Goal: Information Seeking & Learning: Check status

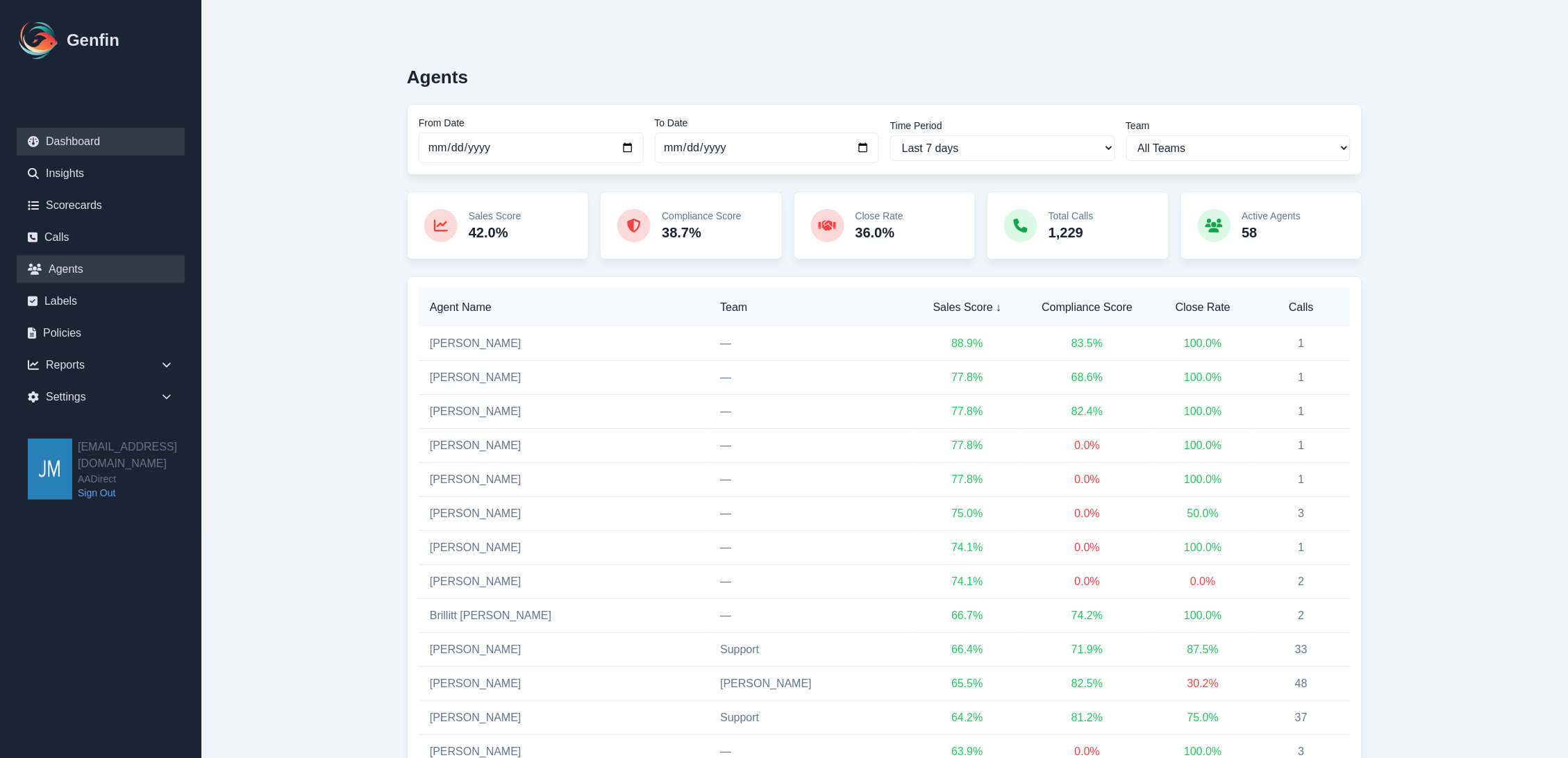
click at [75, 146] on link "Dashboard" at bounding box center [101, 141] width 168 height 27
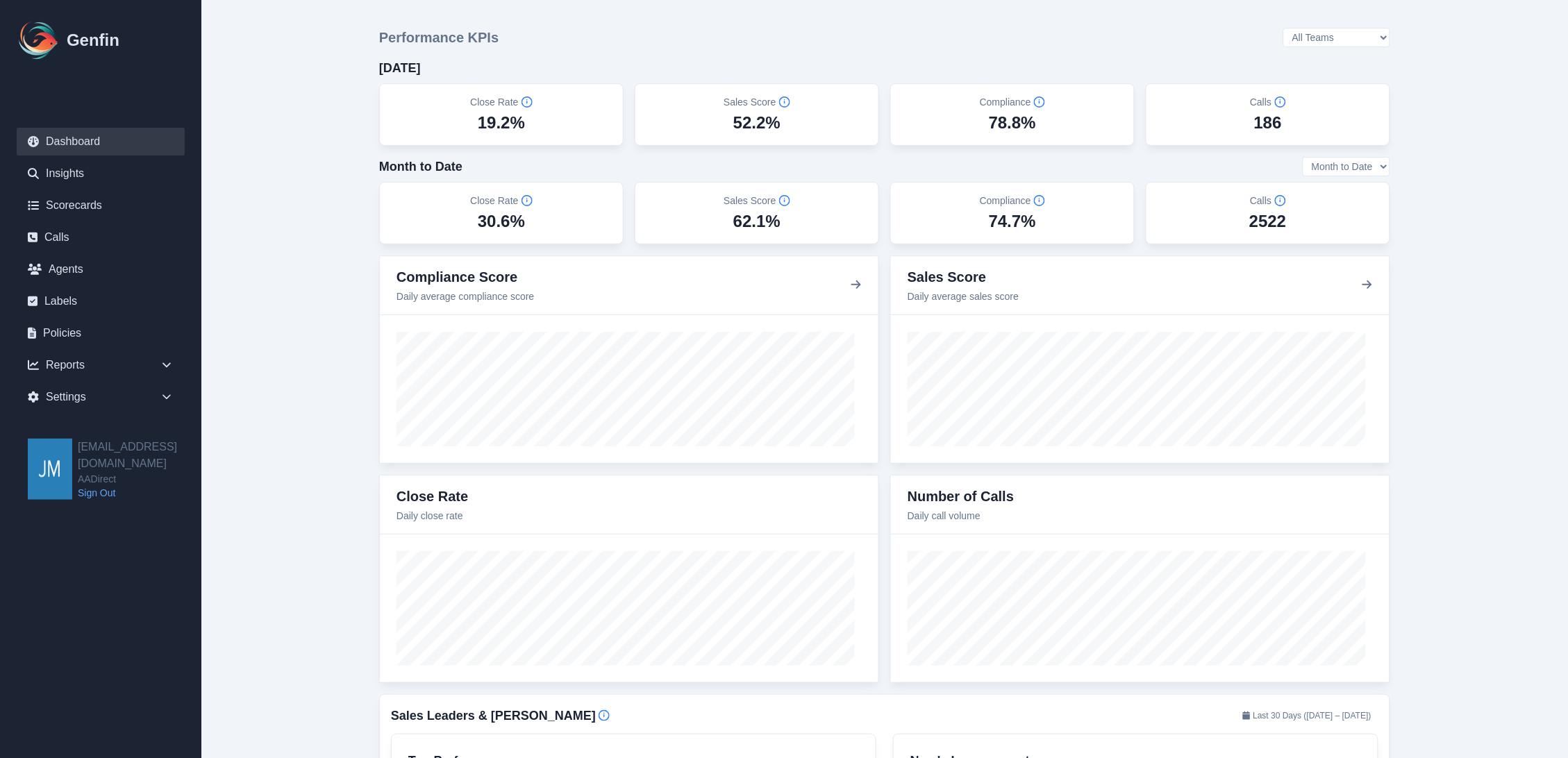
click at [1253, 109] on div "Calls 186" at bounding box center [1268, 114] width 221 height 39
click at [68, 262] on link "Agents" at bounding box center [101, 269] width 168 height 27
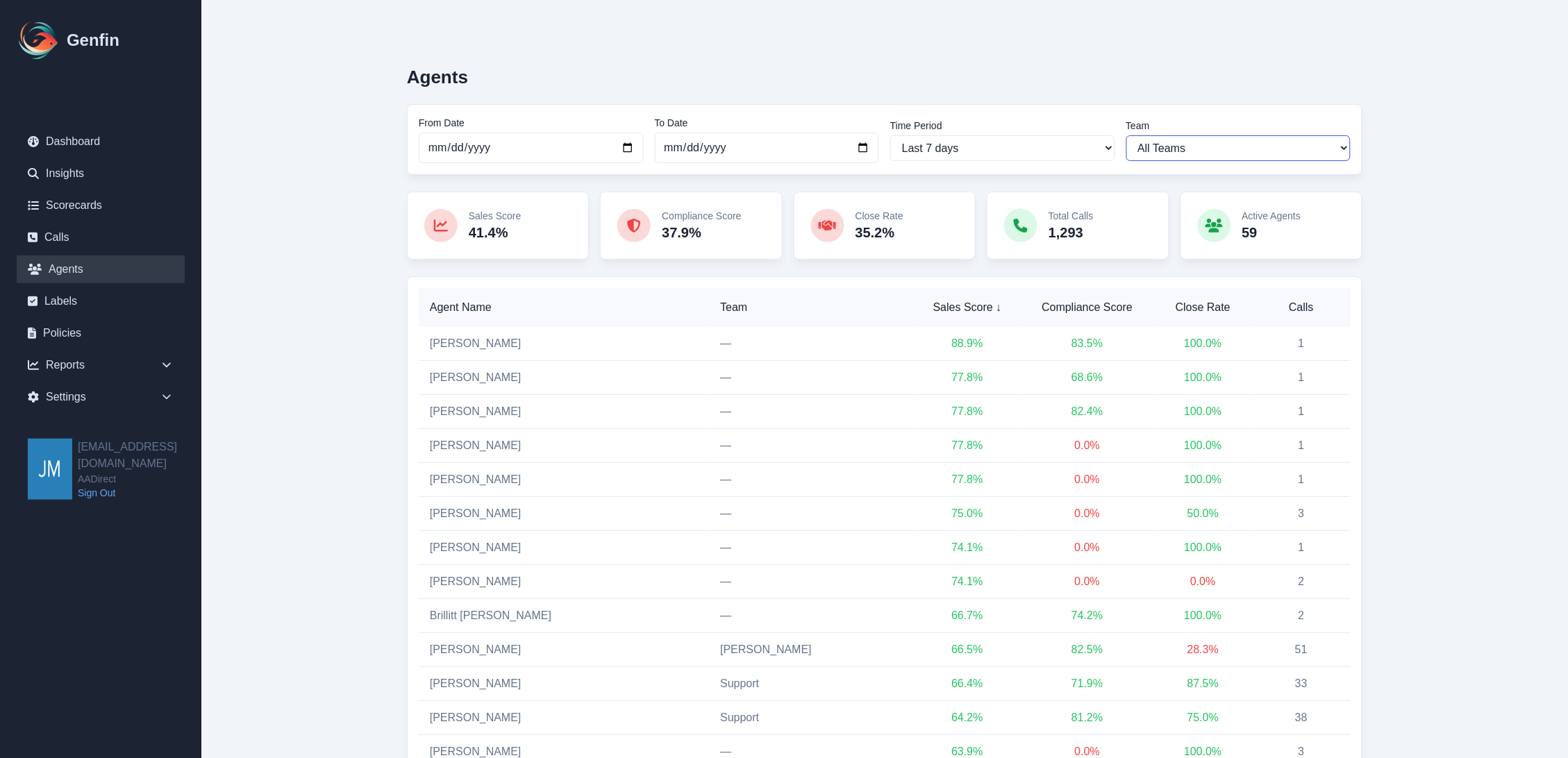
click at [1237, 150] on select "All Teams [PERSON_NAME] Support" at bounding box center [1239, 148] width 225 height 26
click at [1126, 136] on select "All Teams [PERSON_NAME] Support" at bounding box center [1239, 148] width 225 height 26
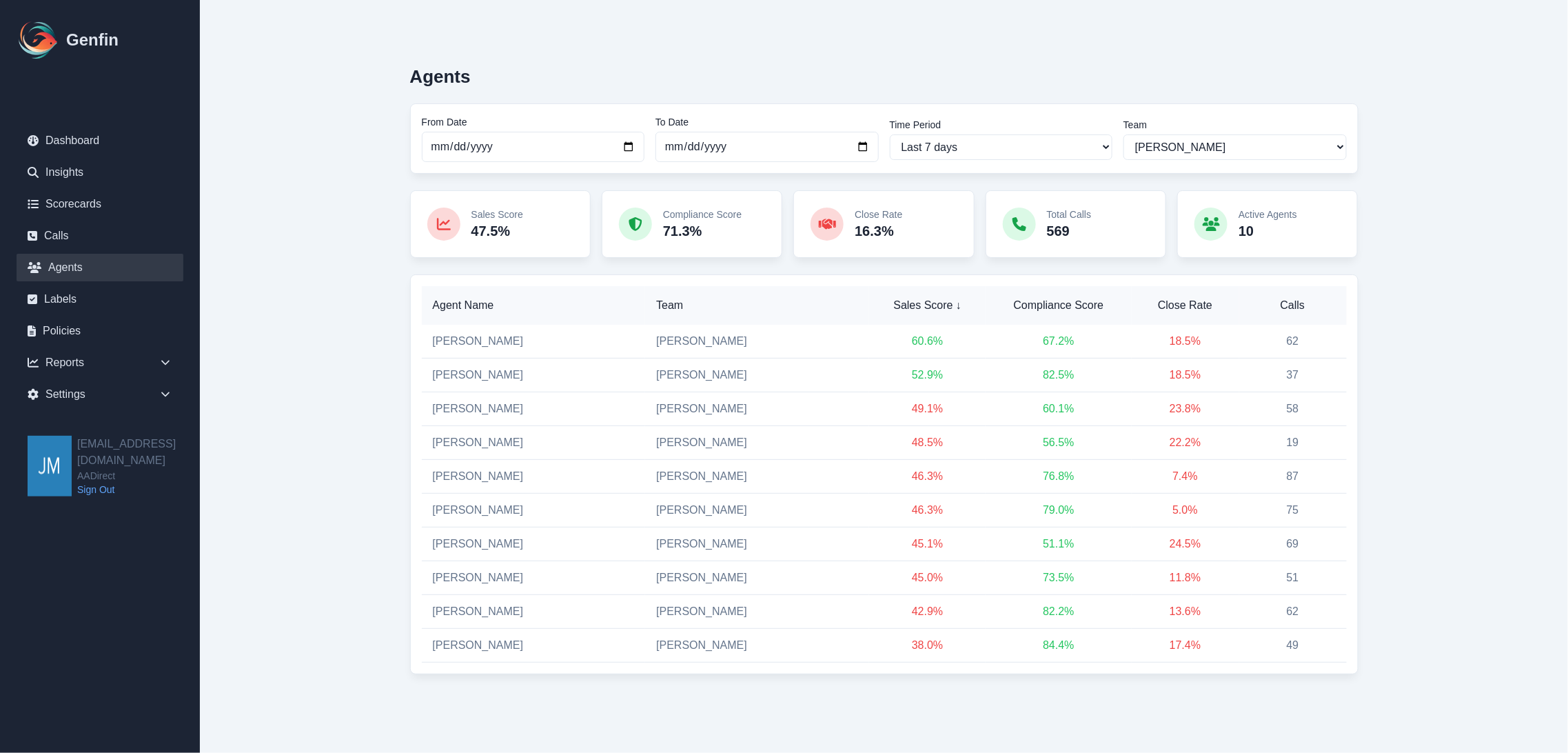
click at [1527, 232] on main "Agents From Date 2025-09-23 To Date 2025-09-30 Time Period Last 7 days Last 14 …" at bounding box center [884, 365] width 1368 height 729
click at [1474, 210] on main "Agents From Date 2025-09-23 To Date 2025-09-30 Time Period Last 7 days Last 14 …" at bounding box center [884, 365] width 1368 height 729
click at [1245, 147] on select "All Teams [PERSON_NAME] Support" at bounding box center [1235, 147] width 223 height 26
select select "3"
click at [1123, 135] on select "All Teams [PERSON_NAME] Support" at bounding box center [1235, 147] width 223 height 26
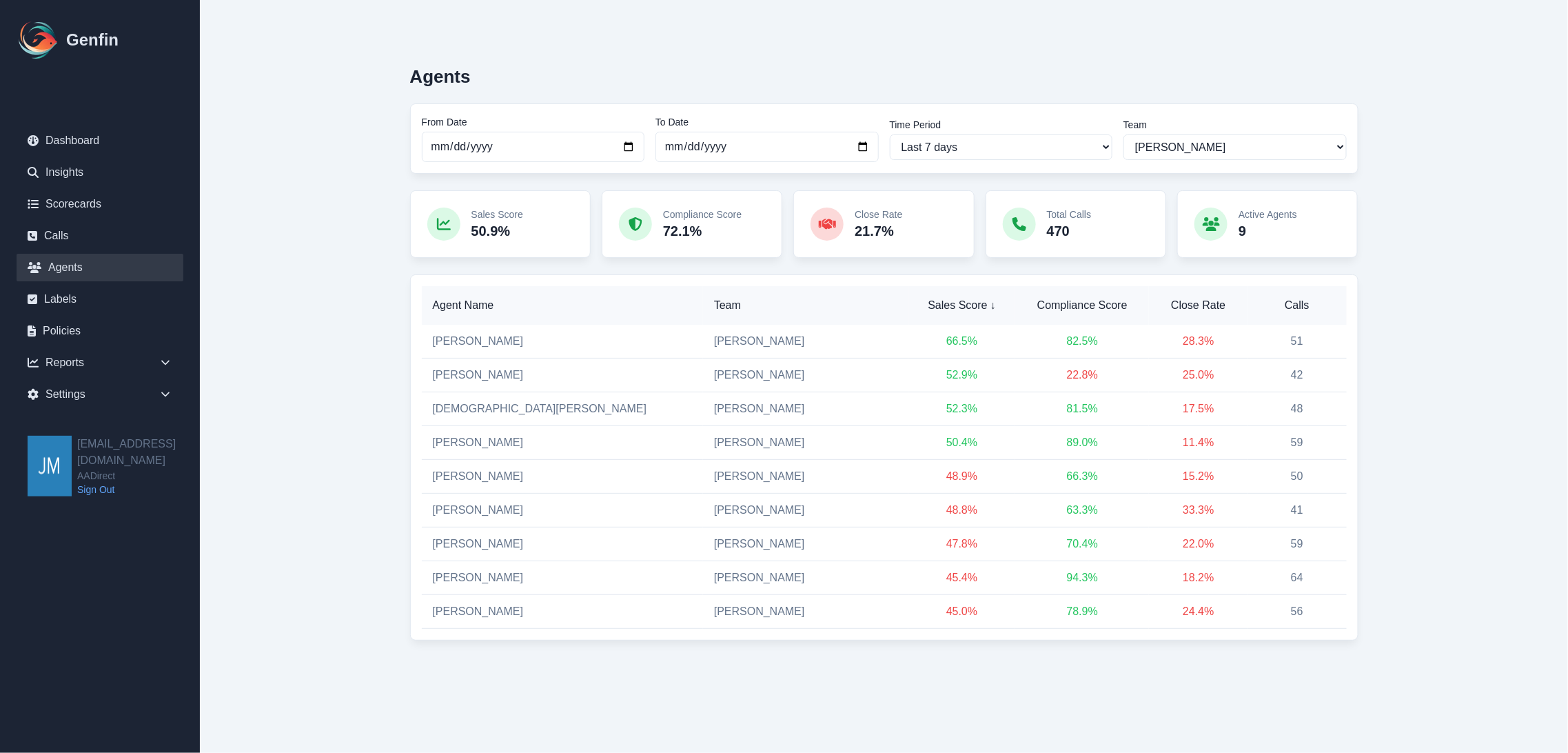
click at [1442, 228] on main "Agents From Date [DATE] To Date [DATE] Time Period Last 7 days Last 14 days Las…" at bounding box center [884, 348] width 1368 height 696
drag, startPoint x: 826, startPoint y: 66, endPoint x: 716, endPoint y: 64, distance: 110.0
click at [825, 65] on div "Agents" at bounding box center [884, 71] width 948 height 31
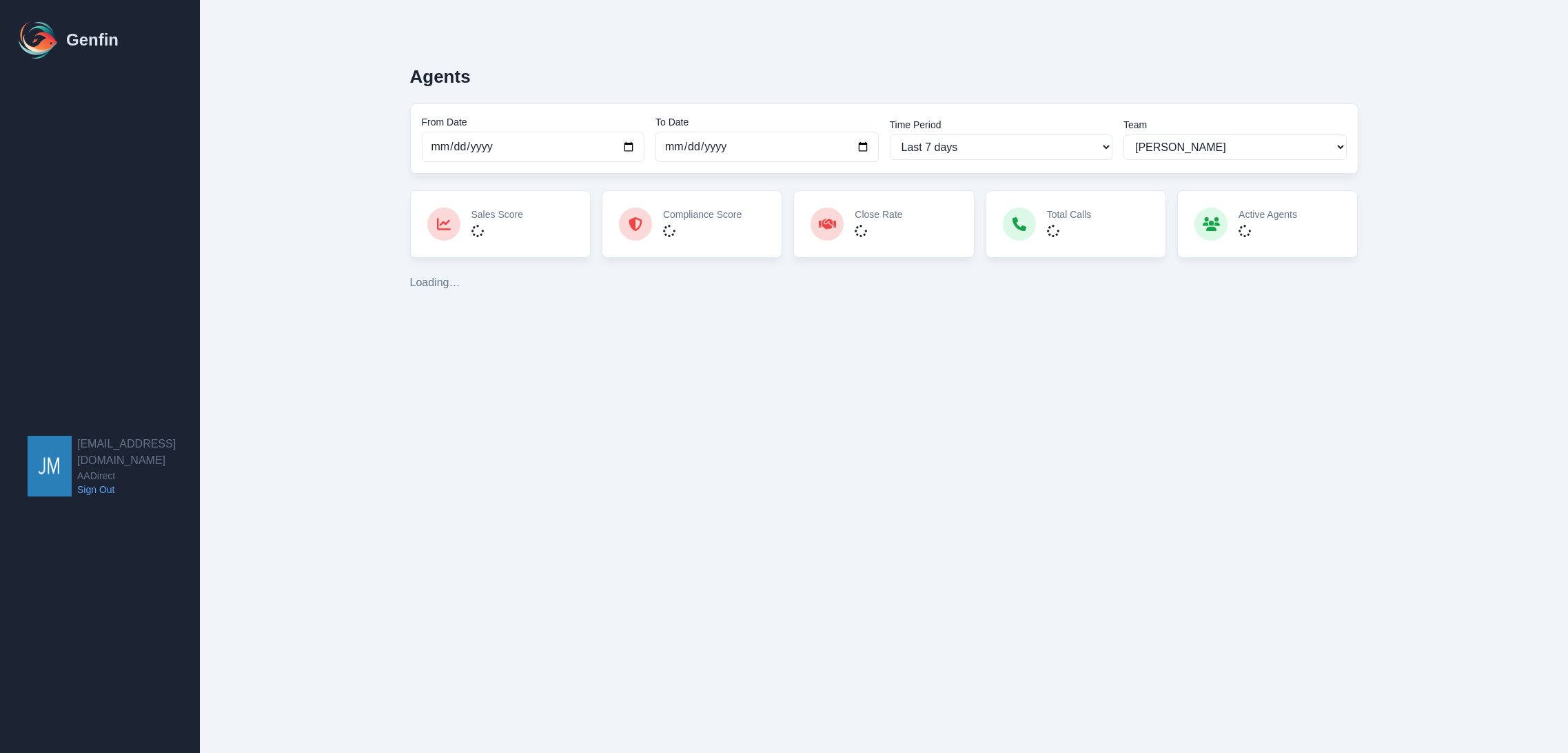
select select "3"
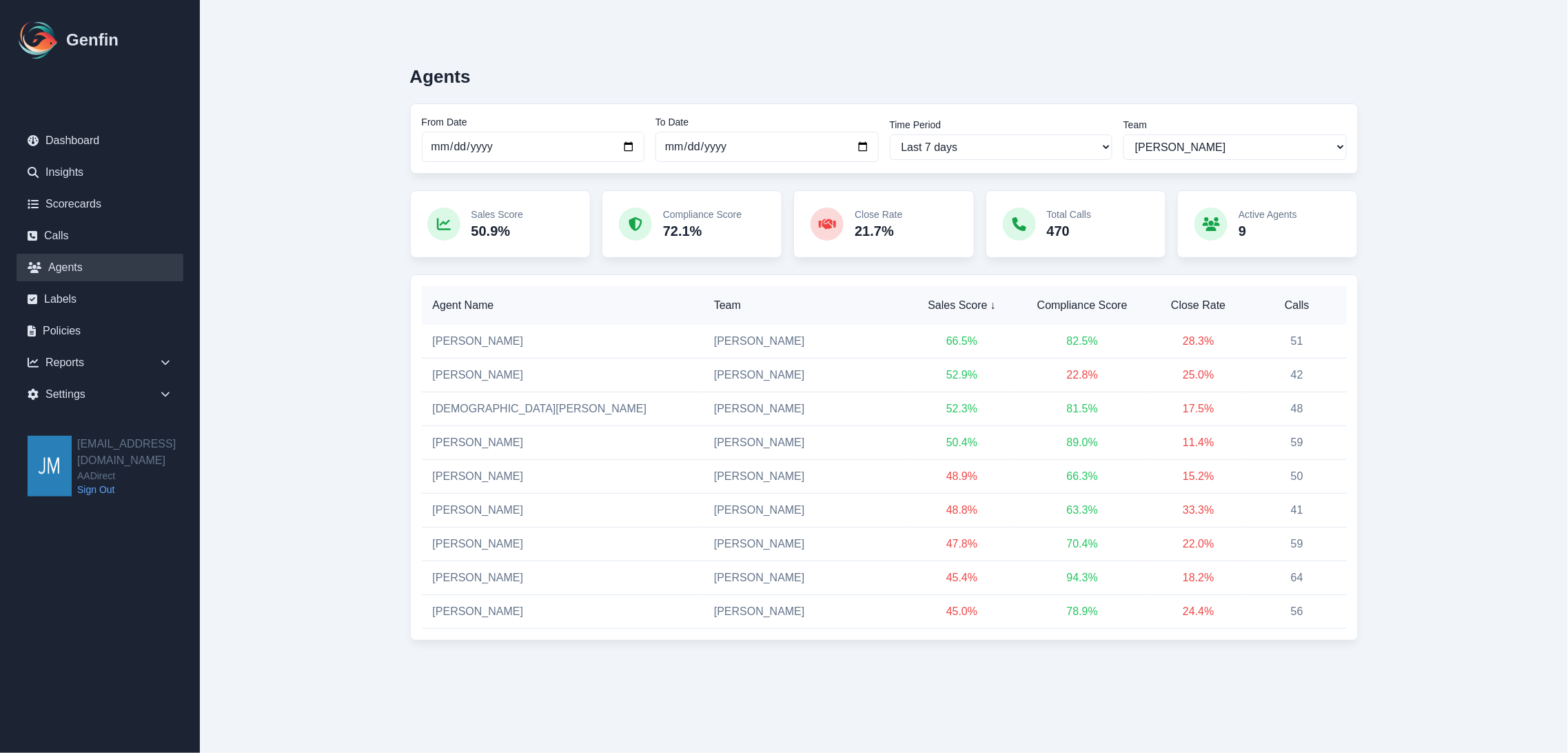
click at [360, 73] on div "Agents From Date [DATE] To Date [DATE] Time Period Last 7 days Last 14 days Las…" at bounding box center [884, 348] width 1058 height 696
click at [355, 159] on div "Agents From Date [DATE] To Date [DATE] Time Period Last 7 days Last 14 days Las…" at bounding box center [884, 348] width 1058 height 696
click at [355, 235] on div "Agents From Date [DATE] To Date [DATE] Time Period Last 7 days Last 14 days Las…" at bounding box center [884, 348] width 1058 height 696
click at [345, 458] on main "Agents From Date [DATE] To Date [DATE] Time Period Last 7 days Last 14 days Las…" at bounding box center [884, 348] width 1368 height 696
click at [361, 629] on div "Agents From Date [DATE] To Date [DATE] Time Period Last 7 days Last 14 days Las…" at bounding box center [884, 348] width 1058 height 696
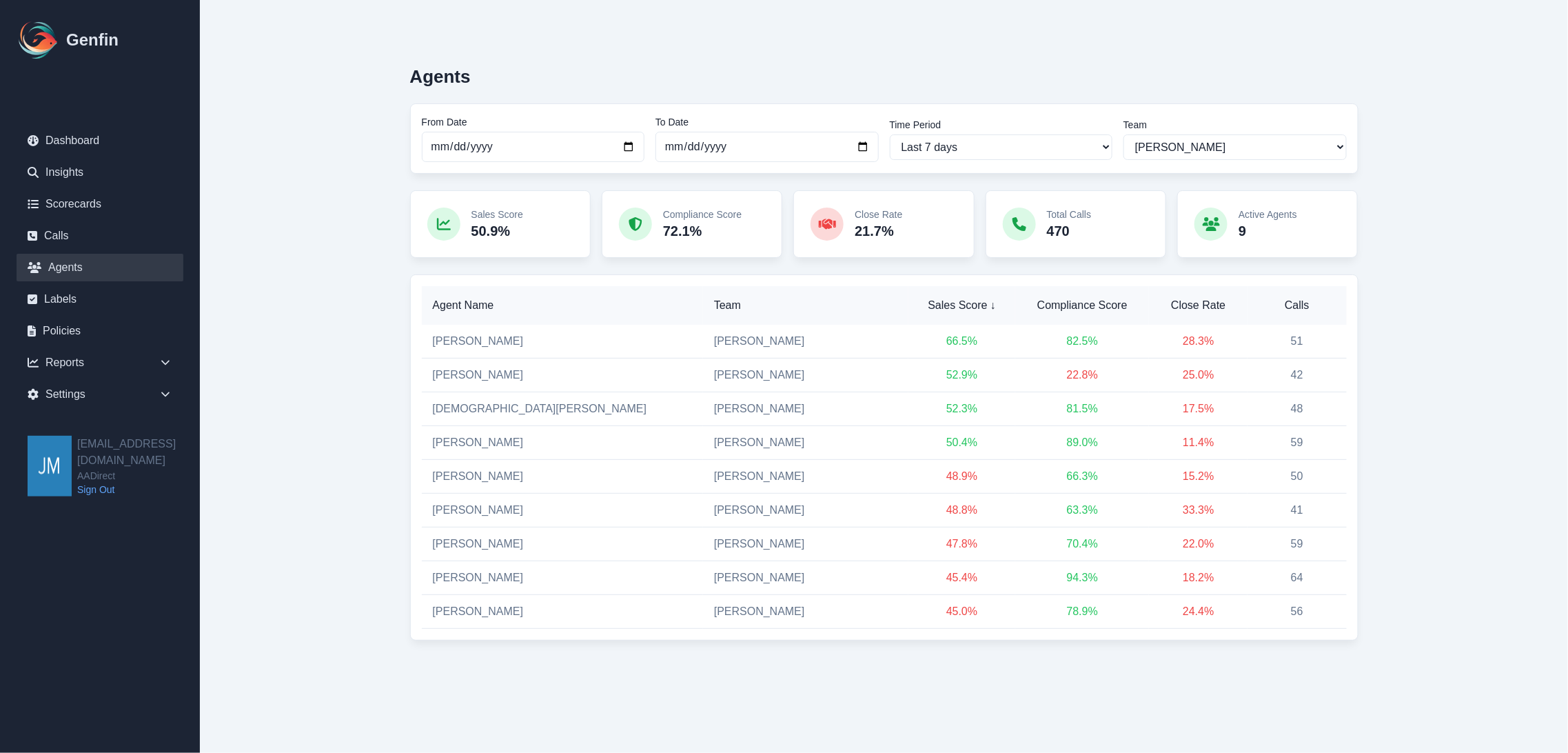
drag, startPoint x: 1404, startPoint y: 640, endPoint x: 1423, endPoint y: 585, distance: 58.2
click at [1404, 638] on div "Agents From Date [DATE] To Date [DATE] Time Period Last 7 days Last 14 days Las…" at bounding box center [884, 348] width 1058 height 696
click at [1445, 446] on main "Agents From Date [DATE] To Date [DATE] Time Period Last 7 days Last 14 days Las…" at bounding box center [884, 348] width 1368 height 696
click at [1423, 215] on main "Agents From Date [DATE] To Date [DATE] Time Period Last 7 days Last 14 days Las…" at bounding box center [884, 348] width 1368 height 696
drag, startPoint x: 1421, startPoint y: 132, endPoint x: 1417, endPoint y: 120, distance: 12.6
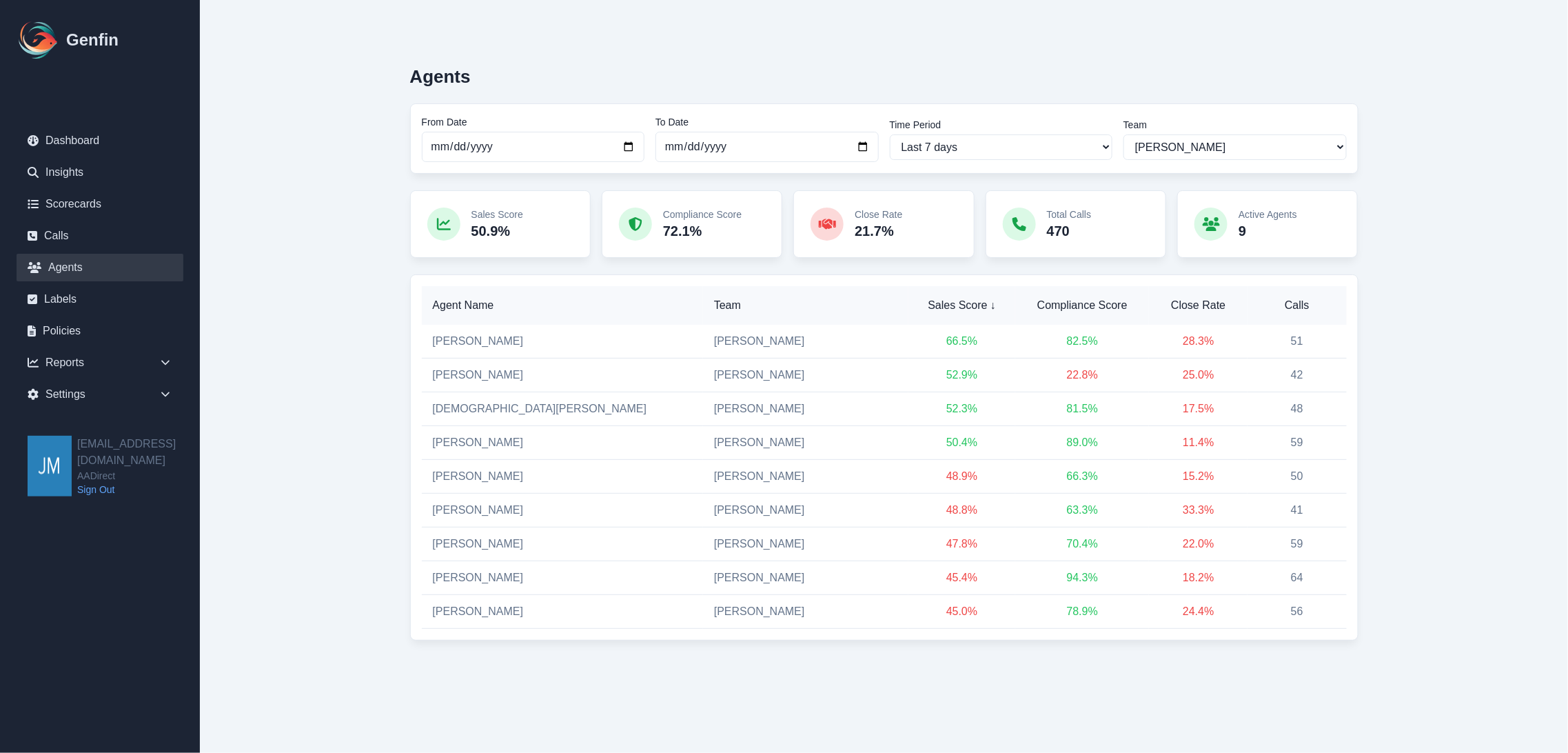
click at [1421, 129] on main "Agents From Date [DATE] To Date [DATE] Time Period Last 7 days Last 14 days Las…" at bounding box center [884, 348] width 1368 height 696
click at [1308, 41] on div "Agents From Date [DATE] To Date [DATE] Time Period Last 7 days Last 14 days Las…" at bounding box center [884, 347] width 1003 height 641
drag, startPoint x: 832, startPoint y: 31, endPoint x: 809, endPoint y: 34, distance: 23.2
click at [812, 34] on div "Agents From Date [DATE] To Date [DATE] Time Period Last 7 days Last 14 days Las…" at bounding box center [884, 347] width 1003 height 641
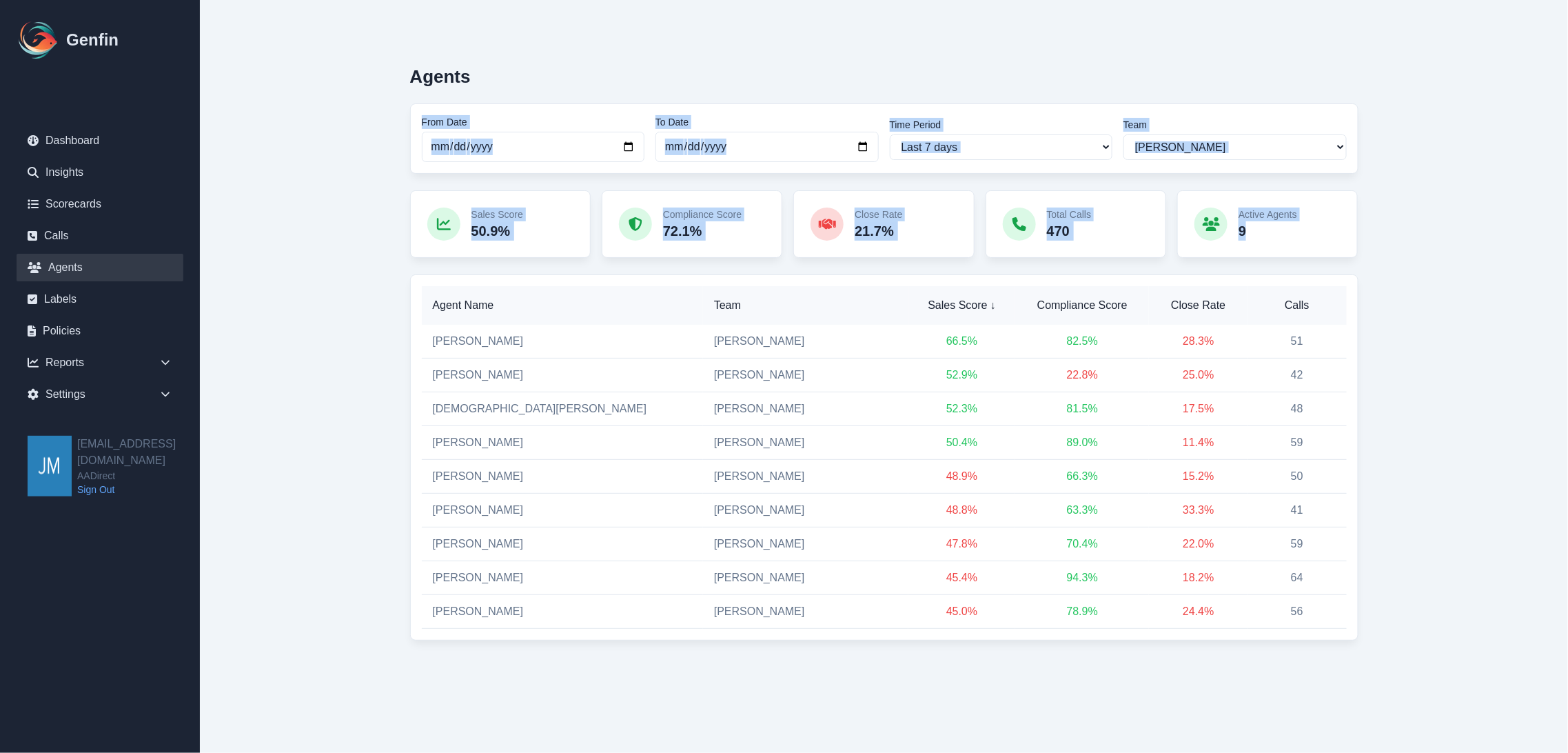
drag, startPoint x: 1410, startPoint y: 43, endPoint x: 1381, endPoint y: 685, distance: 642.7
click at [1381, 685] on div "Agents From Date [DATE] To Date [DATE] Time Period Last 7 days Last 14 days Las…" at bounding box center [884, 348] width 1058 height 696
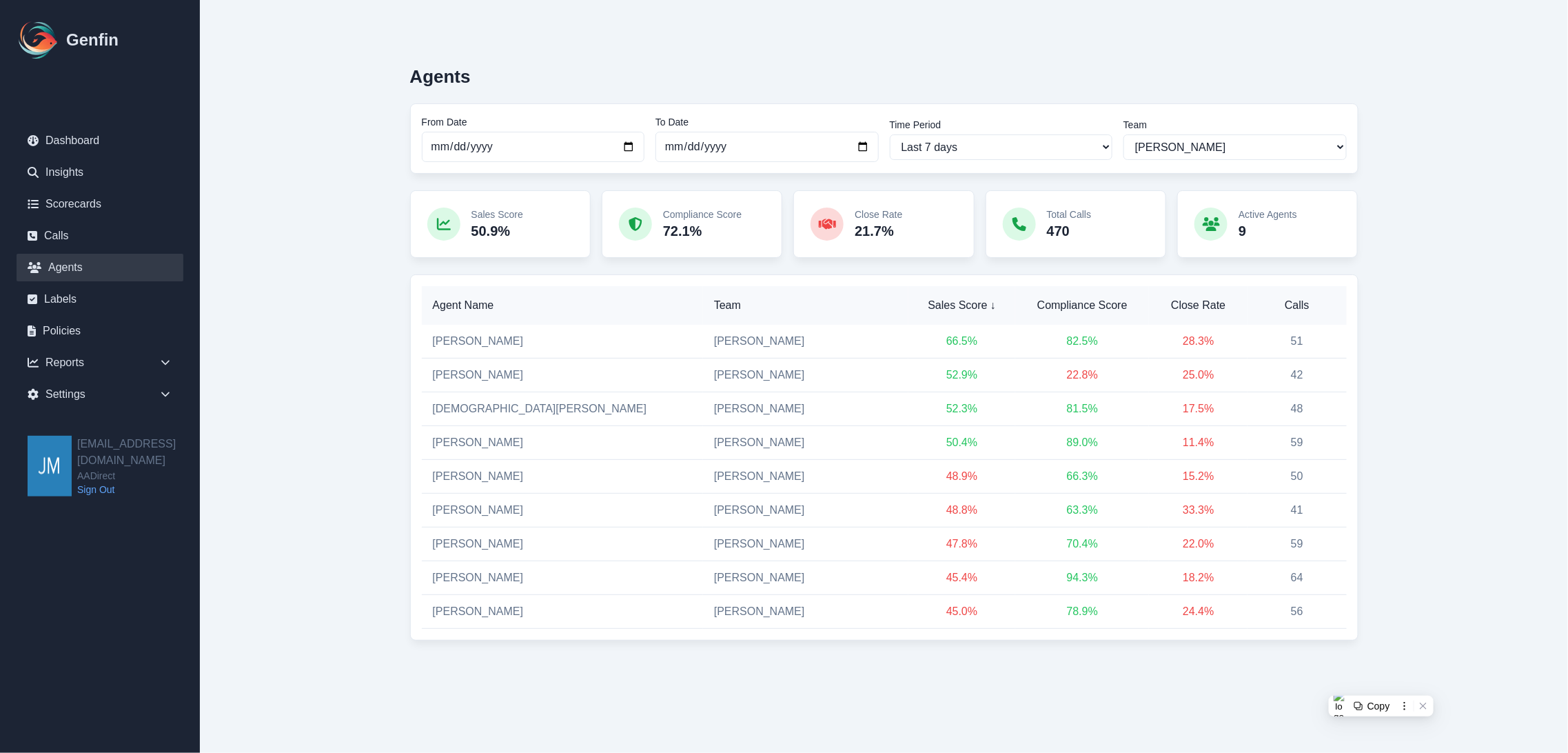
click at [348, 75] on main "Agents From Date [DATE] To Date [DATE] Time Period Last 7 days Last 14 days Las…" at bounding box center [884, 348] width 1368 height 696
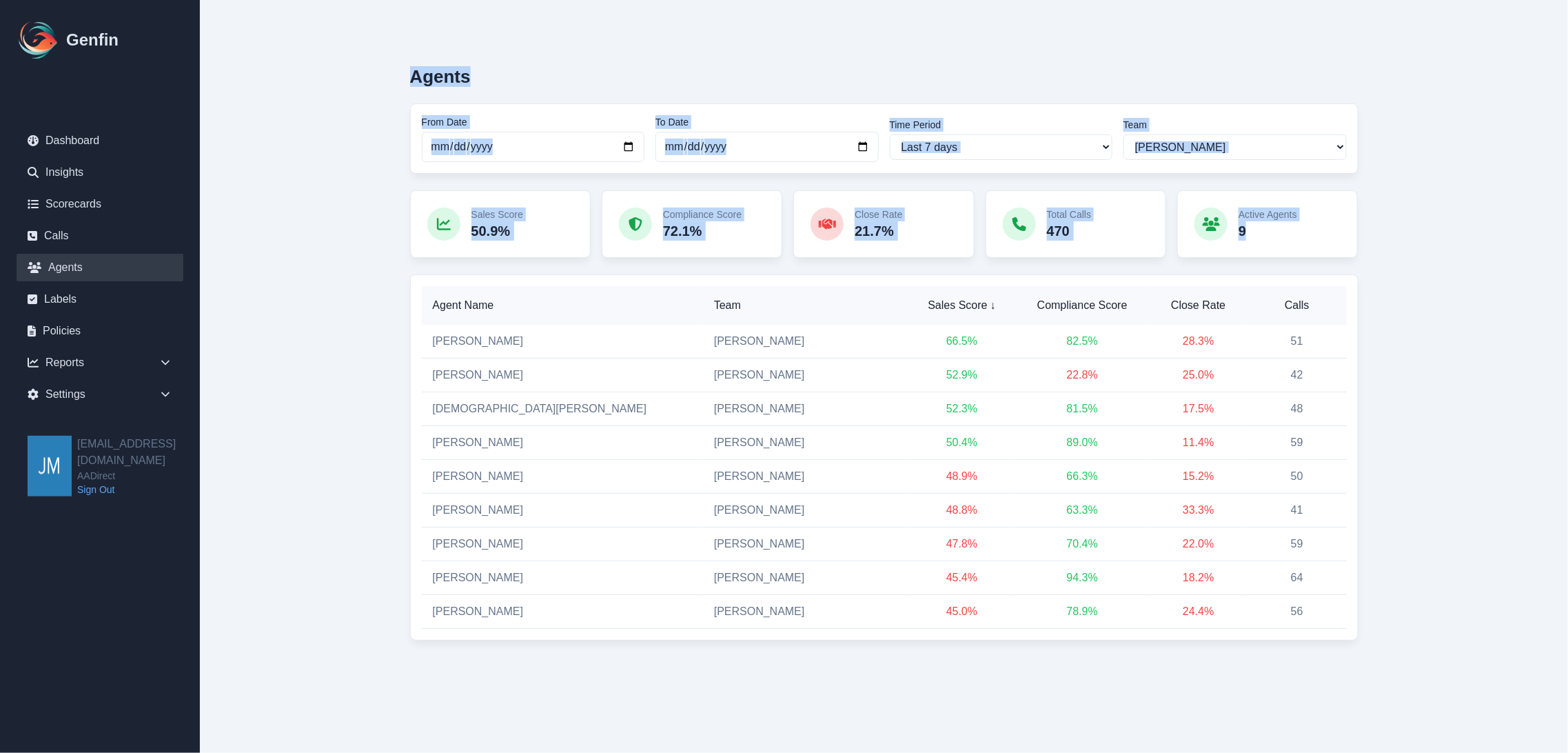
drag, startPoint x: 385, startPoint y: 46, endPoint x: 1440, endPoint y: 617, distance: 1199.6
click at [1438, 636] on main "Agents From Date [DATE] To Date [DATE] Time Period Last 7 days Last 14 days Las…" at bounding box center [884, 348] width 1368 height 696
click at [1455, 470] on main "Agents From Date [DATE] To Date [DATE] Time Period Last 7 days Last 14 days Las…" at bounding box center [884, 348] width 1368 height 696
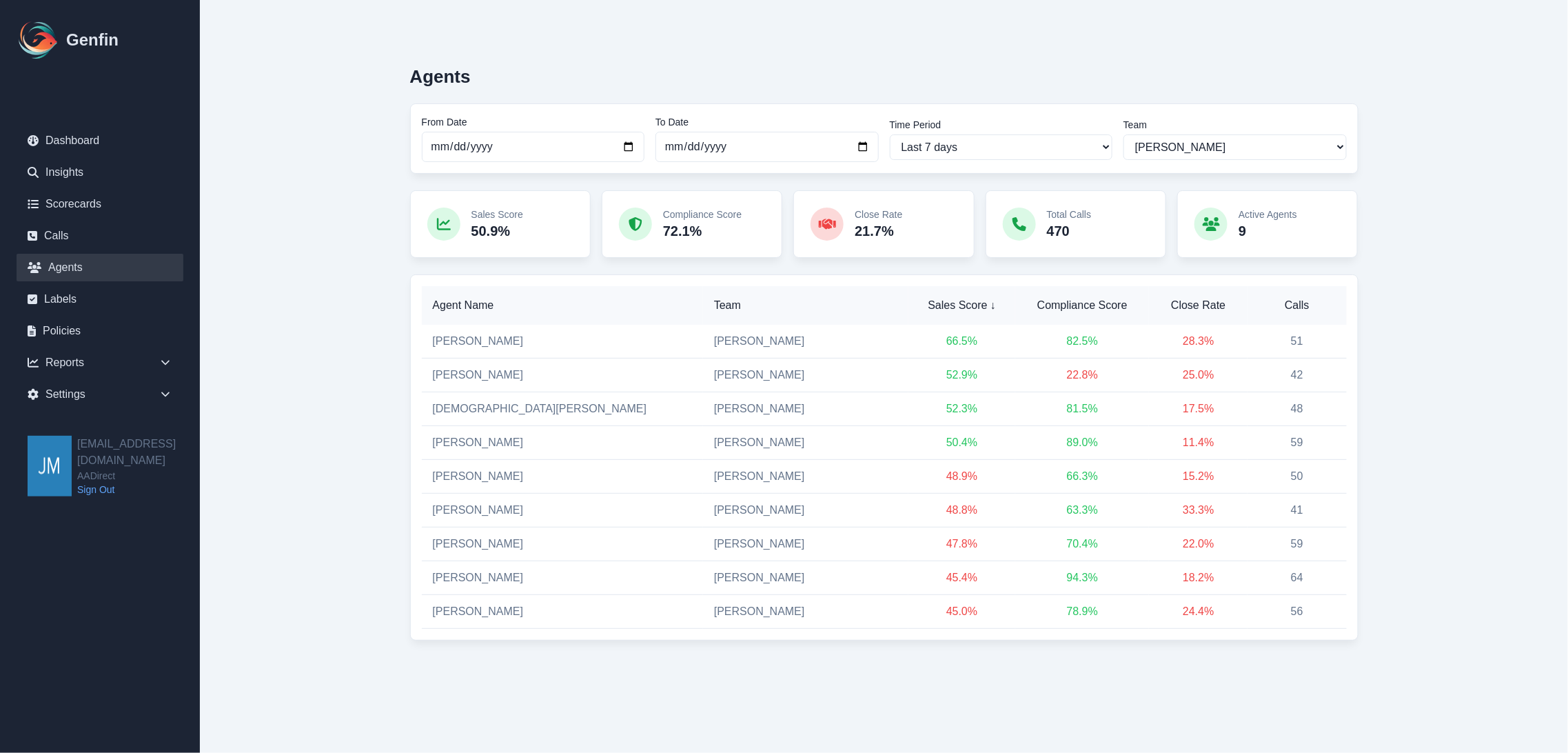
click at [1458, 328] on main "Agents From Date [DATE] To Date [DATE] Time Period Last 7 days Last 14 days Las…" at bounding box center [884, 348] width 1368 height 696
click at [981, 81] on div "Agents" at bounding box center [884, 71] width 948 height 31
drag, startPoint x: 967, startPoint y: 142, endPoint x: 975, endPoint y: 142, distance: 8.0
click at [967, 142] on select "Last 7 days Last 14 days Last 30 days Last 90 days Last 180 days Last 365 days …" at bounding box center [1001, 147] width 223 height 26
click at [512, 149] on input "[DATE]" at bounding box center [533, 147] width 223 height 30
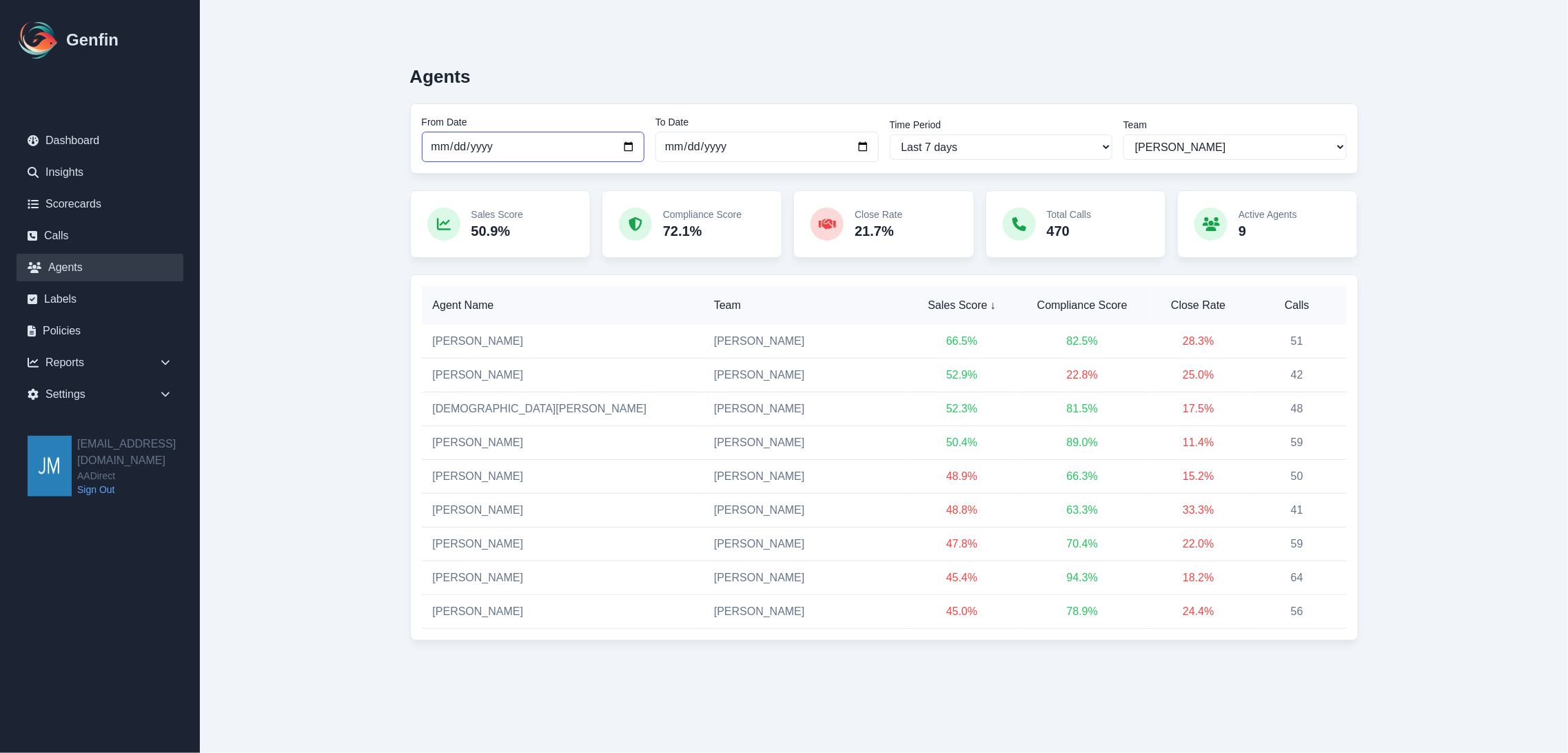
click at [627, 142] on input "[DATE]" at bounding box center [533, 147] width 223 height 30
type input "[DATE]"
select select "custom"
type input "[DATE]"
click at [711, 85] on div "Agents" at bounding box center [884, 71] width 948 height 31
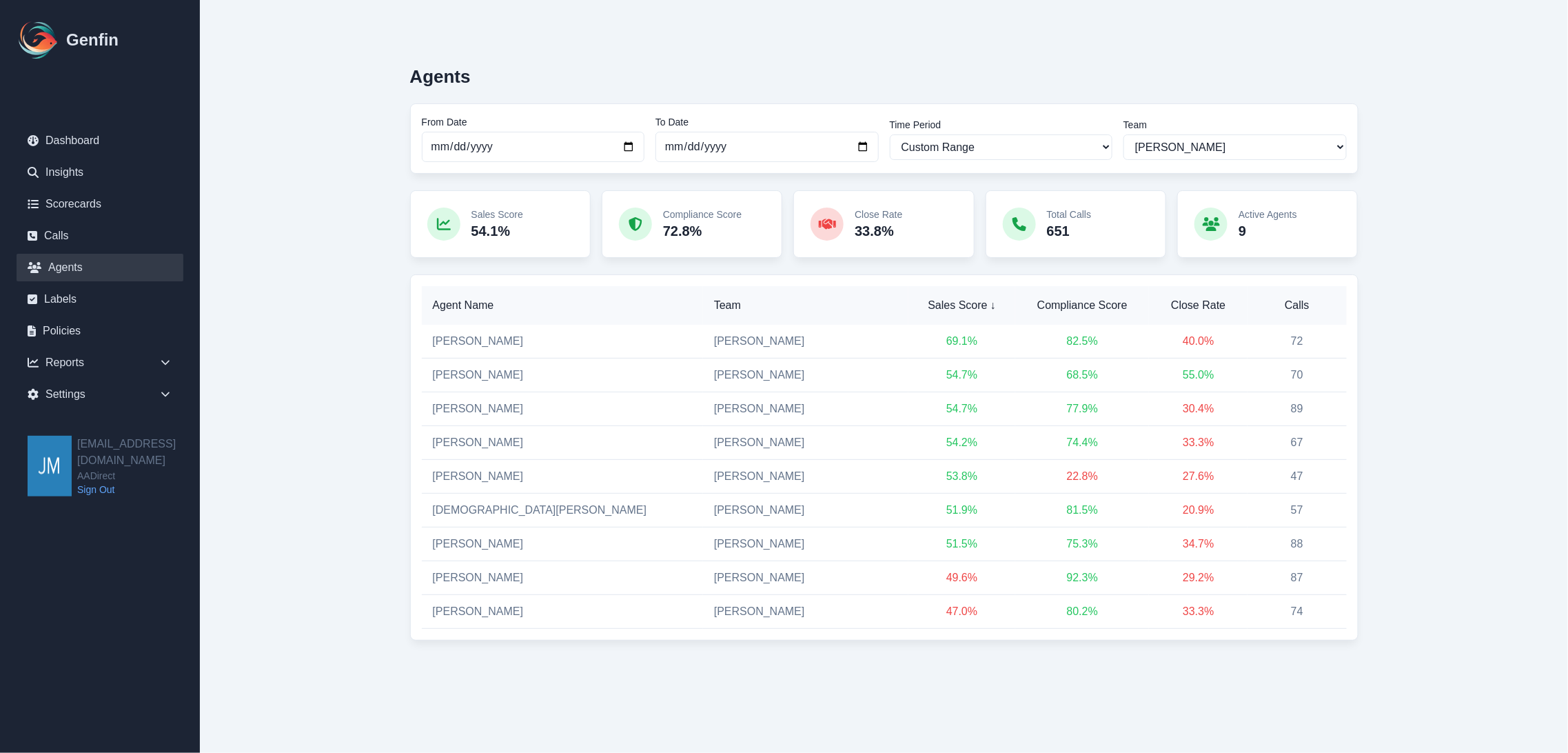
click at [1429, 243] on main "Agents From Date [DATE] To Date [DATE] Time Period Last 7 days Last 14 days Las…" at bounding box center [884, 348] width 1368 height 696
click at [780, 65] on div "Agents" at bounding box center [884, 71] width 948 height 31
click at [1197, 149] on select "All Teams [PERSON_NAME] Support" at bounding box center [1235, 147] width 223 height 26
select select "2"
click at [1123, 135] on select "All Teams [PERSON_NAME] Support" at bounding box center [1235, 147] width 223 height 26
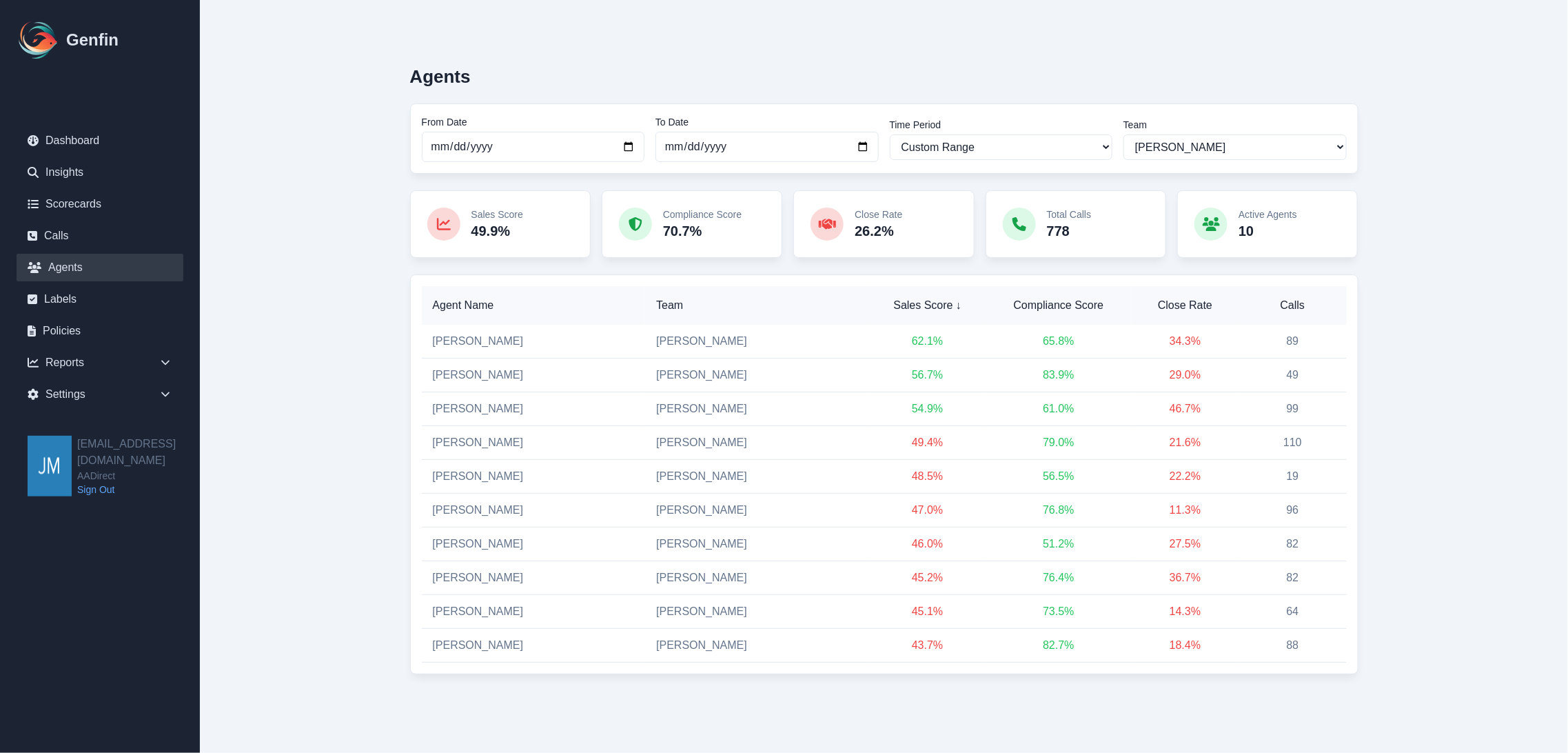
click at [1472, 101] on main "Agents From Date [DATE] To Date [DATE] Time Period Last 7 days Last 14 days Las…" at bounding box center [884, 365] width 1368 height 729
click at [1428, 200] on main "Agents From Date [DATE] To Date [DATE] Time Period Last 7 days Last 14 days Las…" at bounding box center [884, 365] width 1368 height 729
click at [1393, 176] on div "Agents From Date [DATE] To Date [DATE] Time Period Last 7 days Last 14 days Las…" at bounding box center [884, 365] width 1058 height 729
click at [360, 344] on div "Agents From Date [DATE] To Date [DATE] Time Period Last 7 days Last 14 days Las…" at bounding box center [884, 365] width 1058 height 729
